Goal: Check status: Check status

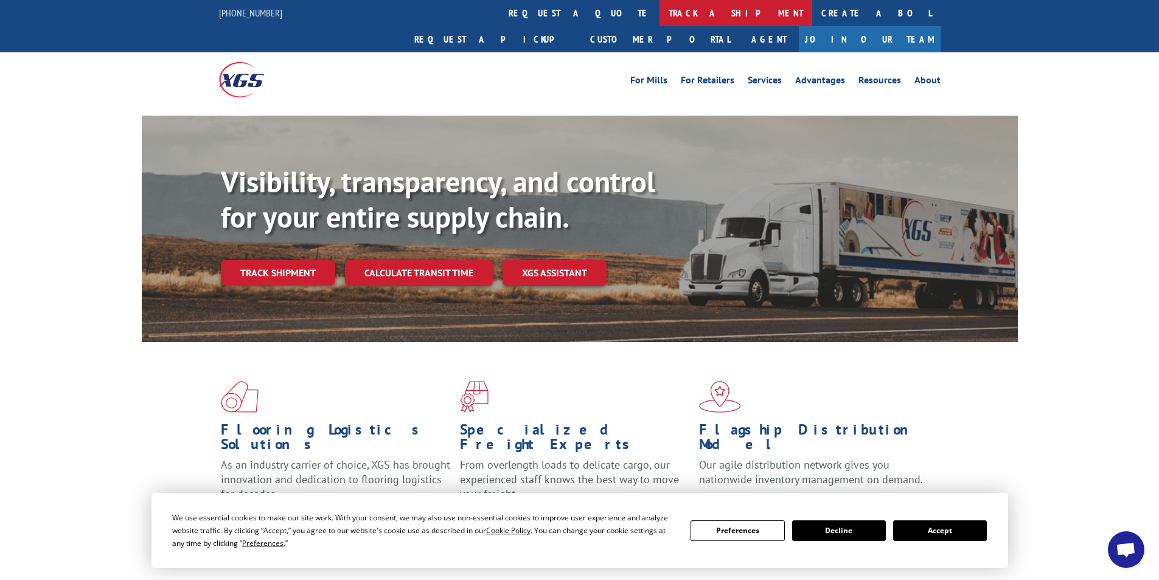
click at [659, 12] on link "track a shipment" at bounding box center [735, 13] width 153 height 26
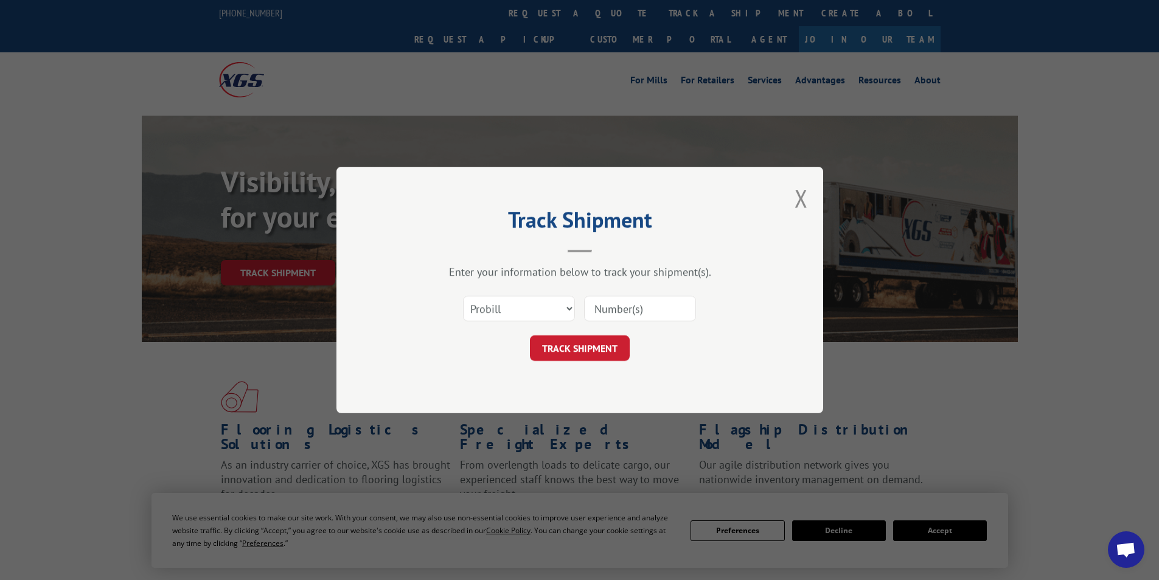
click at [612, 305] on input at bounding box center [640, 309] width 112 height 26
paste input "459125994258"
type input "459125994258"
click at [572, 344] on button "TRACK SHIPMENT" at bounding box center [580, 348] width 100 height 26
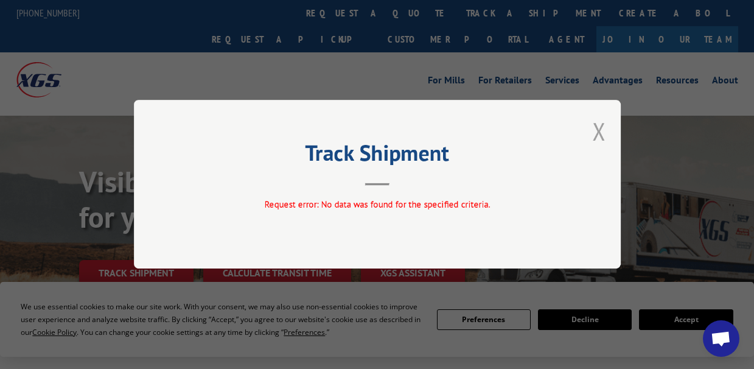
click at [598, 130] on button "Close modal" at bounding box center [598, 131] width 13 height 32
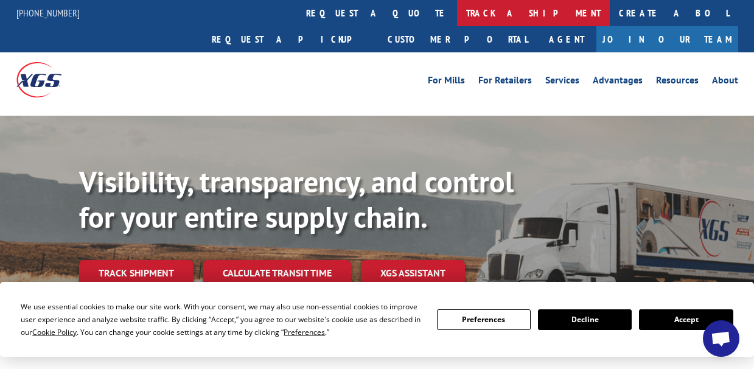
click at [457, 13] on link "track a shipment" at bounding box center [533, 13] width 153 height 26
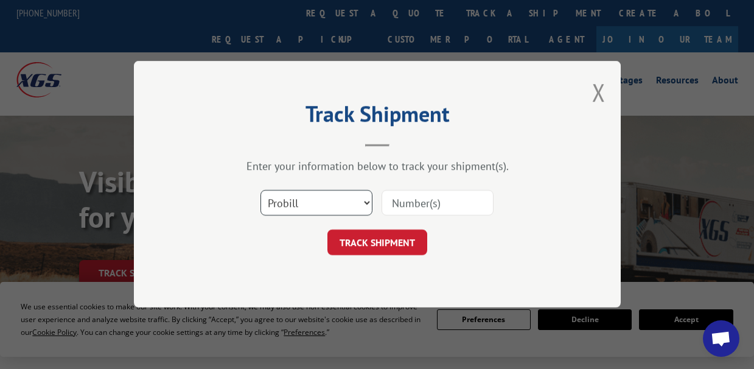
click at [319, 207] on select "Select category... Probill BOL PO" at bounding box center [316, 203] width 112 height 26
select select "po"
click at [260, 190] on select "Select category... Probill BOL PO" at bounding box center [316, 203] width 112 height 26
click at [412, 206] on input at bounding box center [437, 203] width 112 height 26
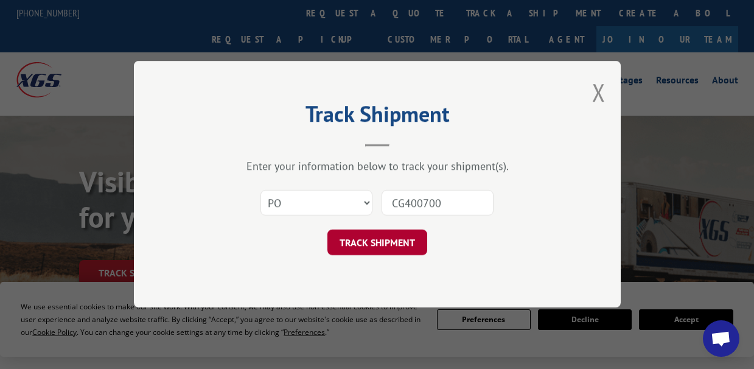
type input "CG400700"
click at [397, 237] on button "TRACK SHIPMENT" at bounding box center [377, 243] width 100 height 26
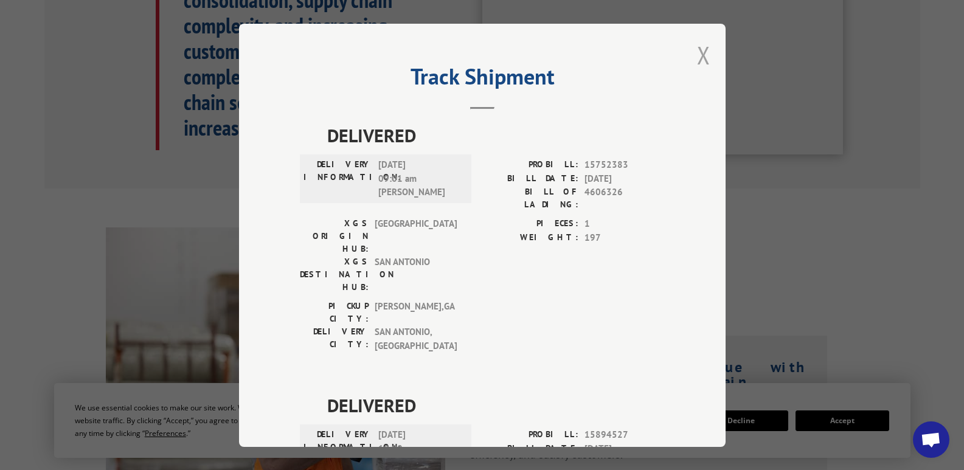
click at [702, 61] on button "Close modal" at bounding box center [703, 55] width 13 height 32
